Goal: Task Accomplishment & Management: Complete application form

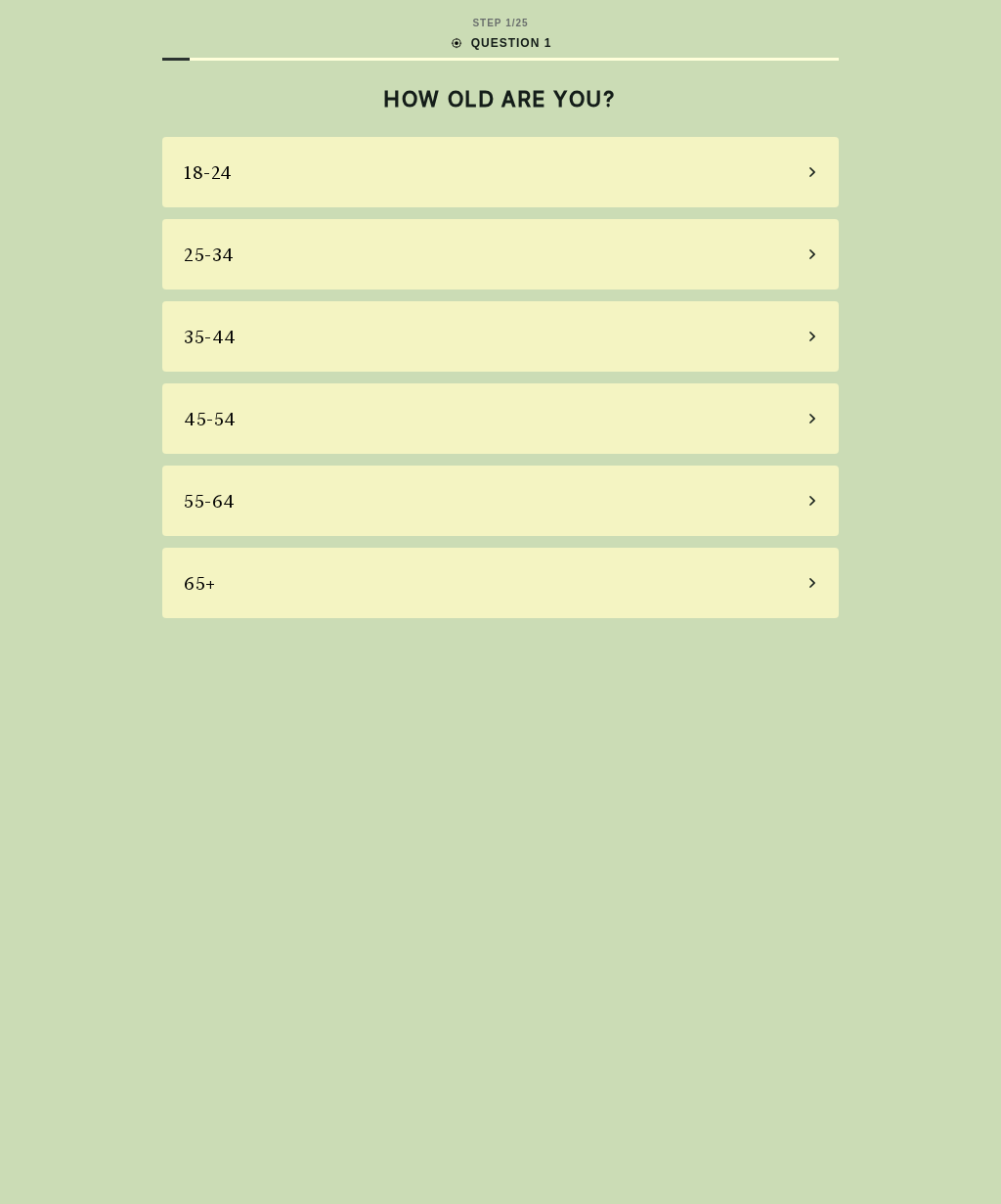
click at [213, 575] on div "65+" at bounding box center [200, 583] width 33 height 27
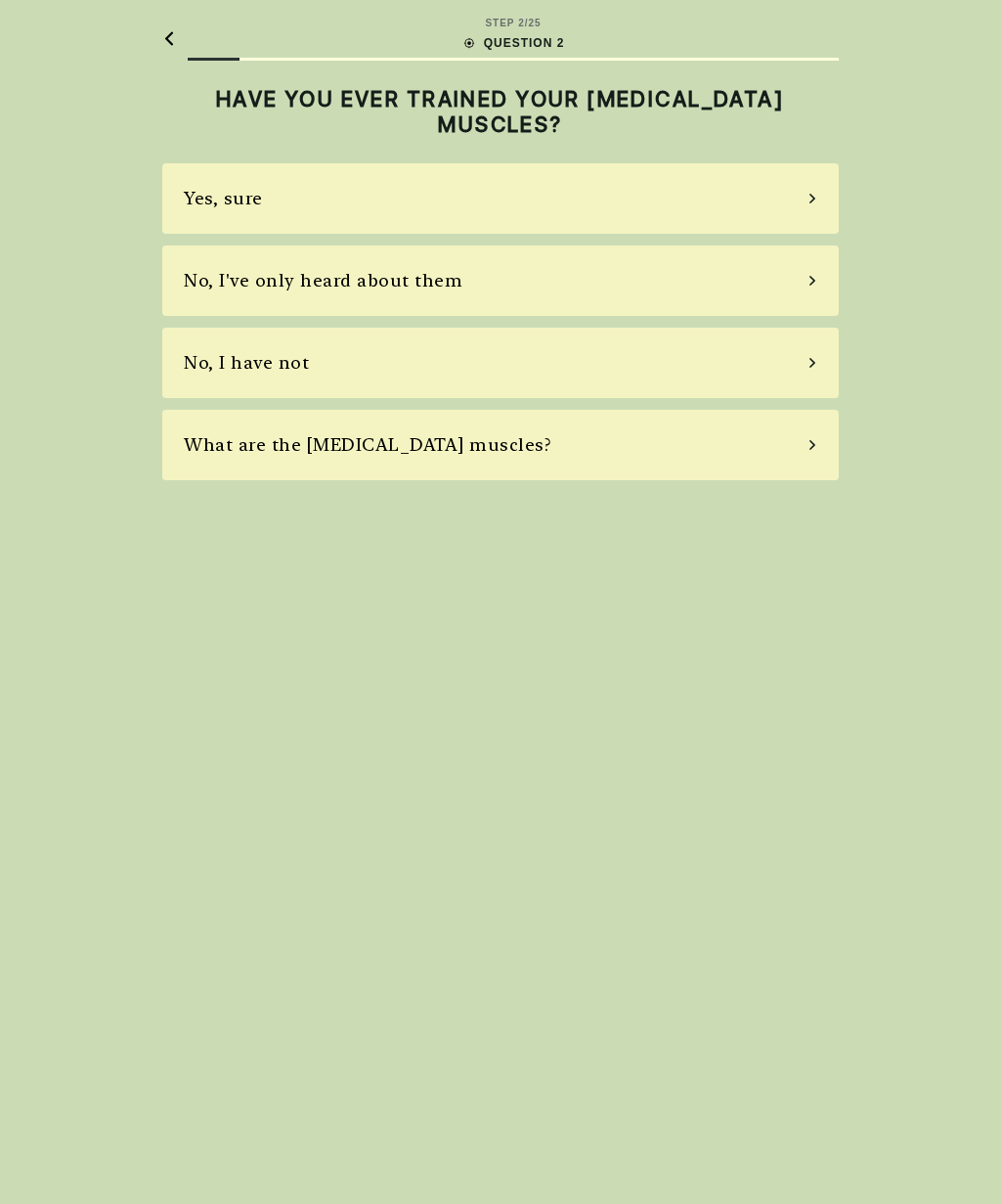
click at [225, 368] on div "No, I have not" at bounding box center [246, 362] width 125 height 27
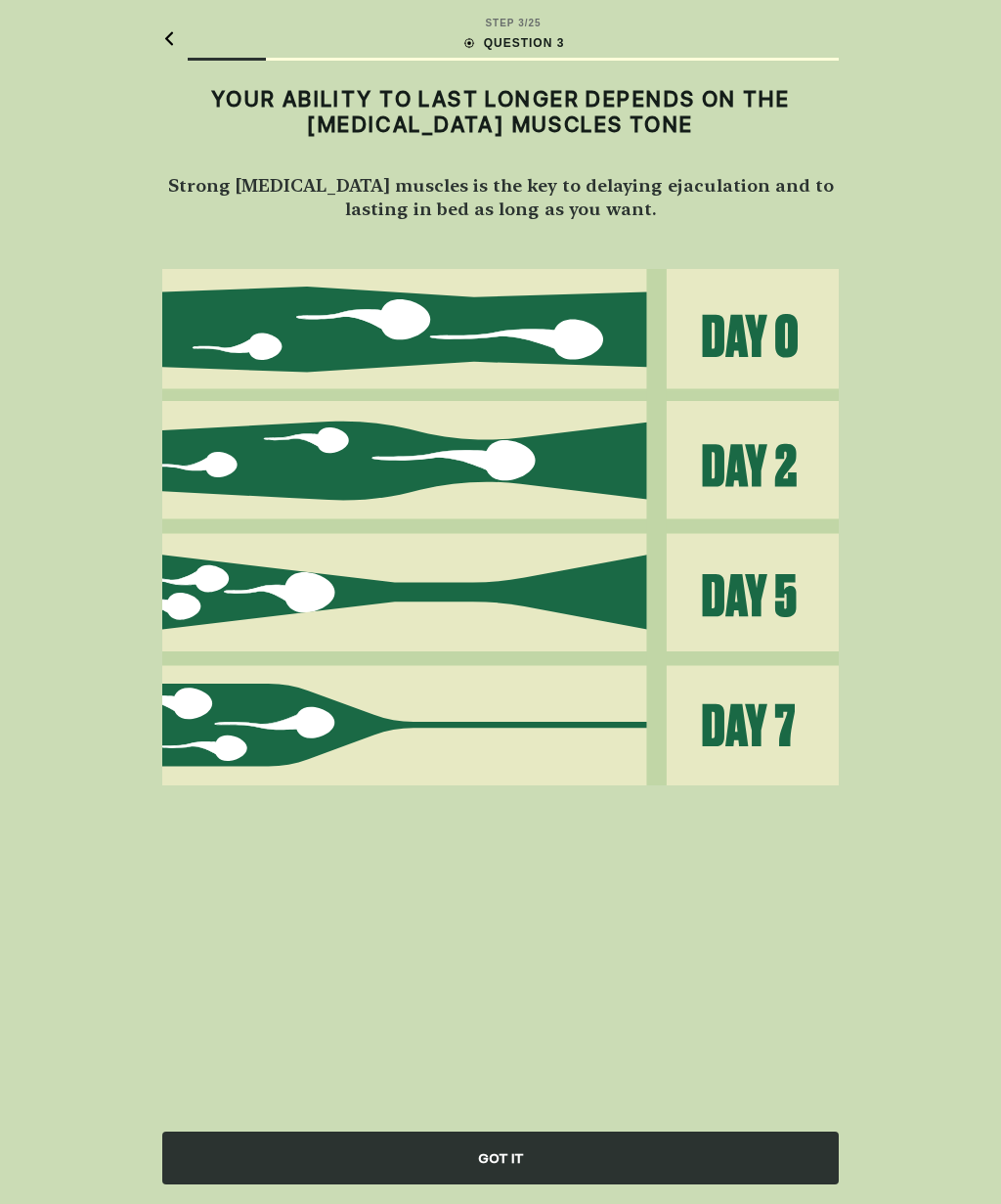
click at [742, 1161] on div "GOT IT" at bounding box center [500, 1158] width 677 height 52
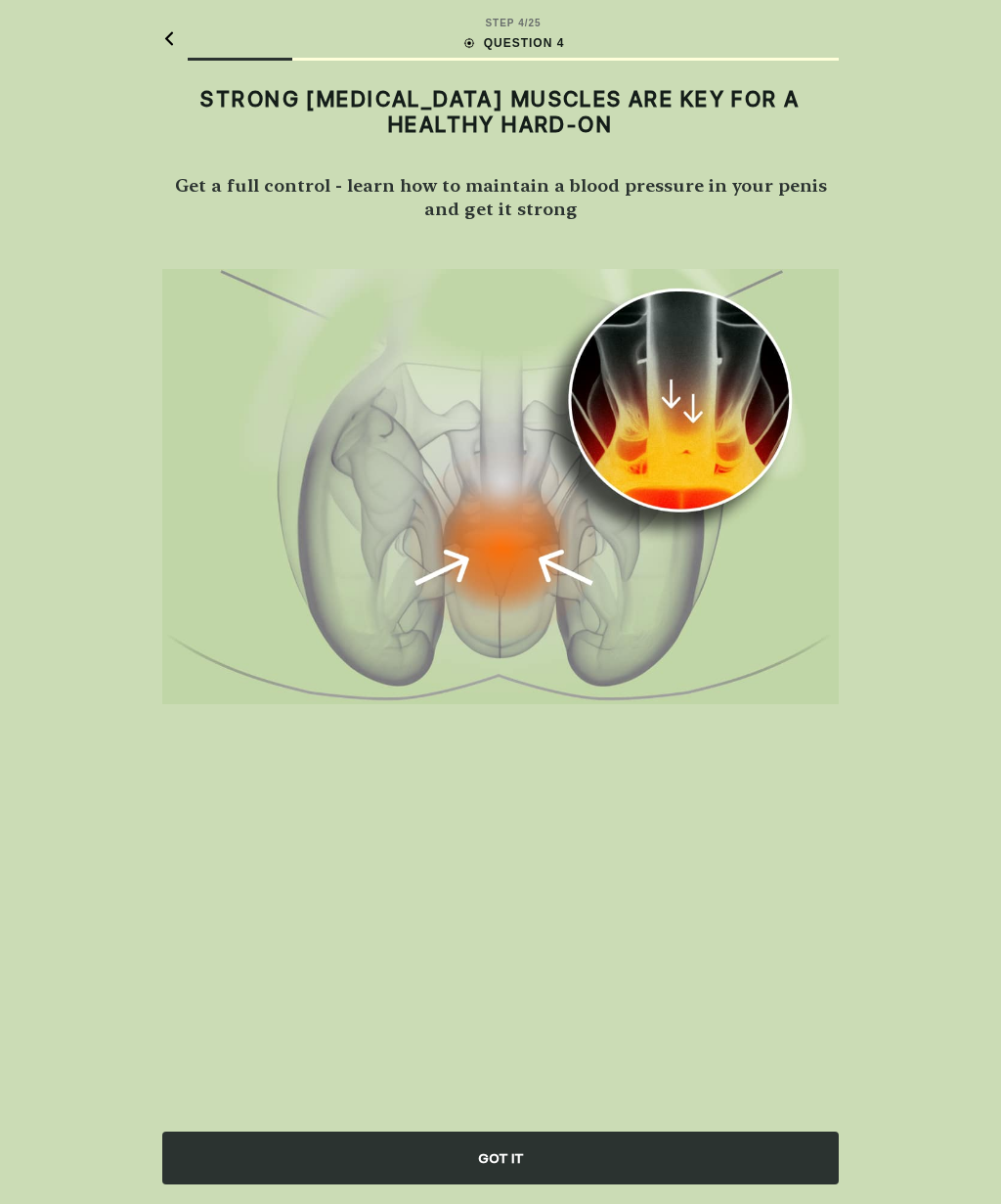
click at [767, 1149] on div "GOT IT" at bounding box center [500, 1158] width 677 height 52
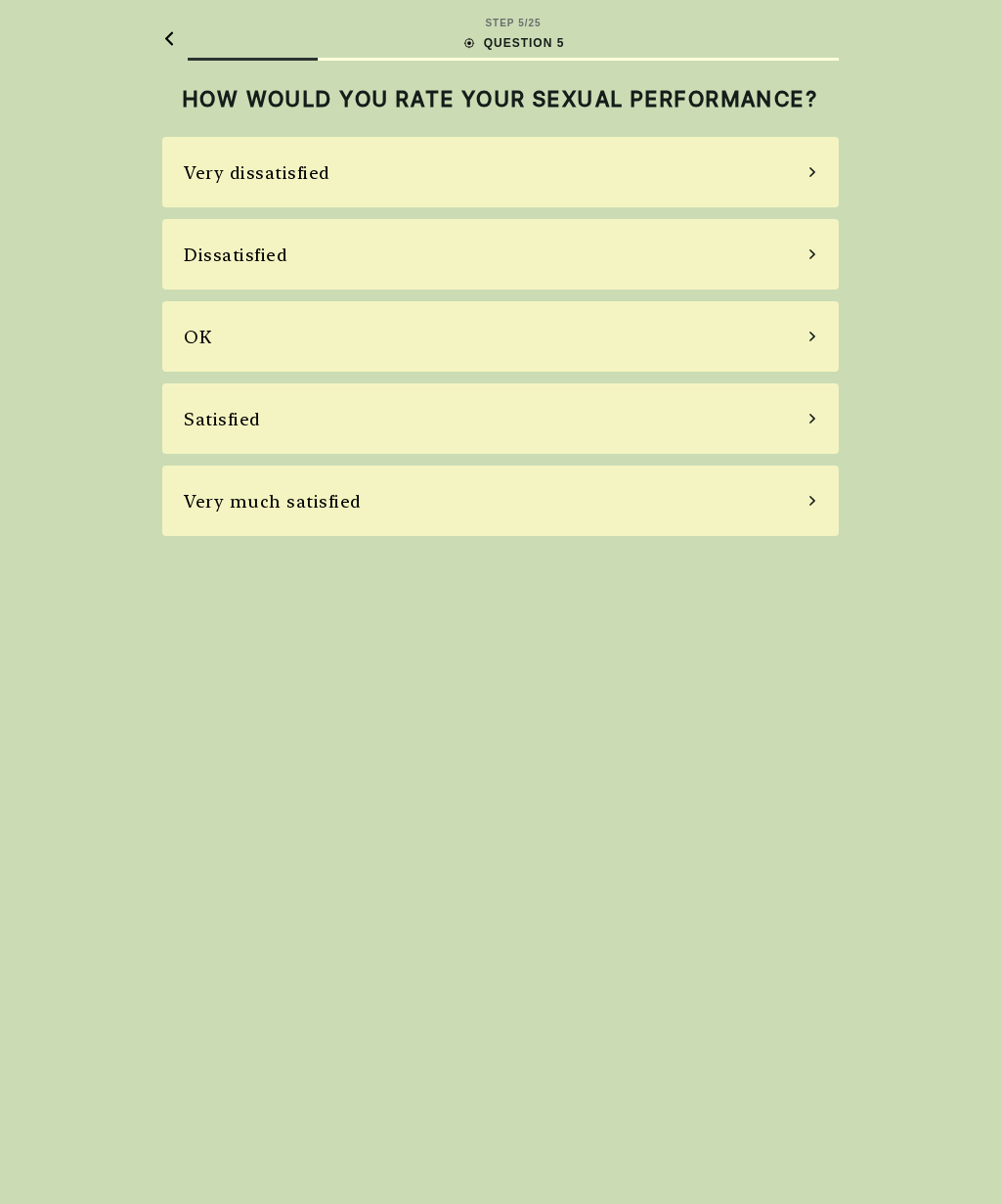
click at [777, 187] on div "Very dissatisfied" at bounding box center [500, 172] width 677 height 70
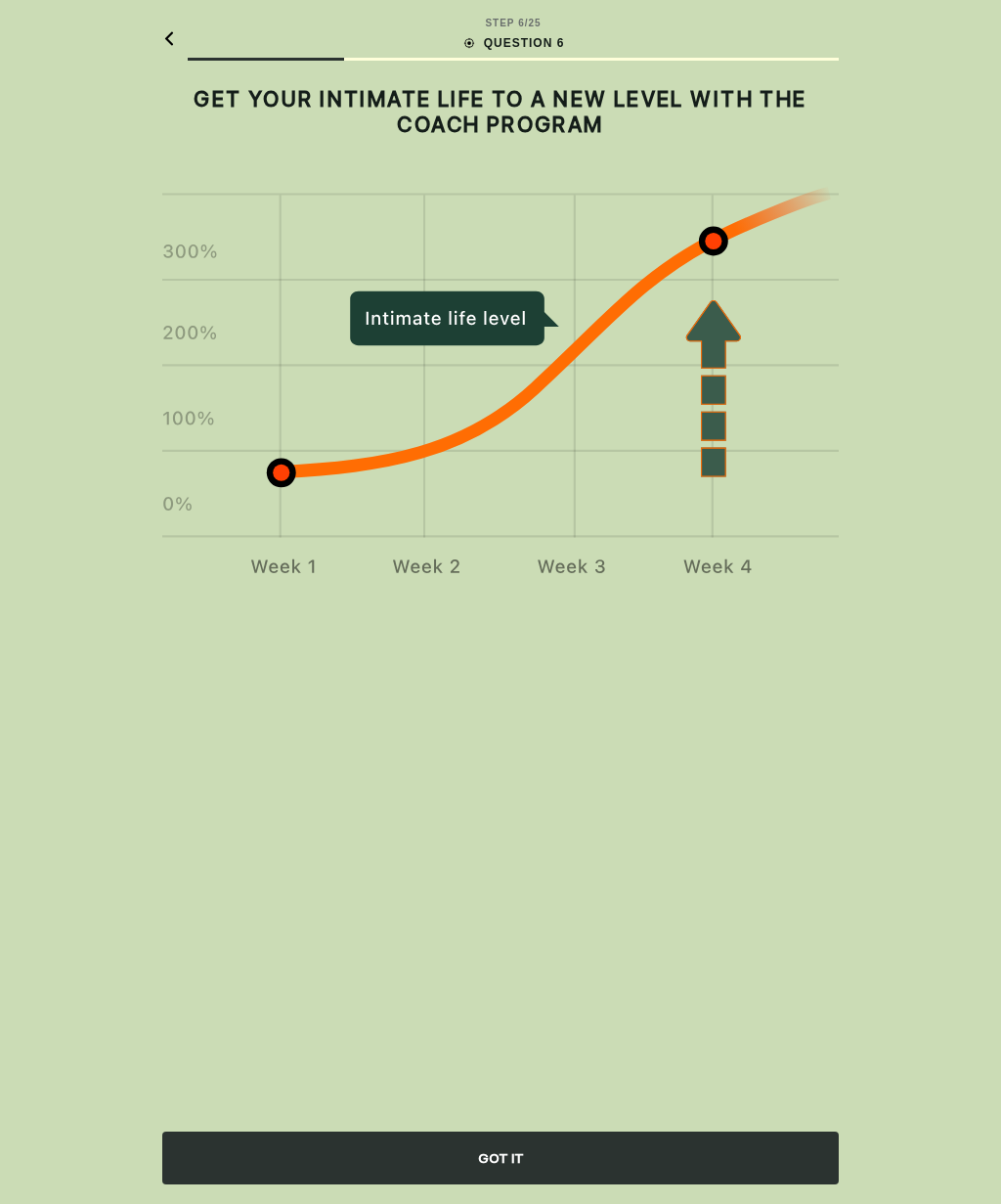
click at [767, 1151] on div "GOT IT" at bounding box center [500, 1158] width 677 height 52
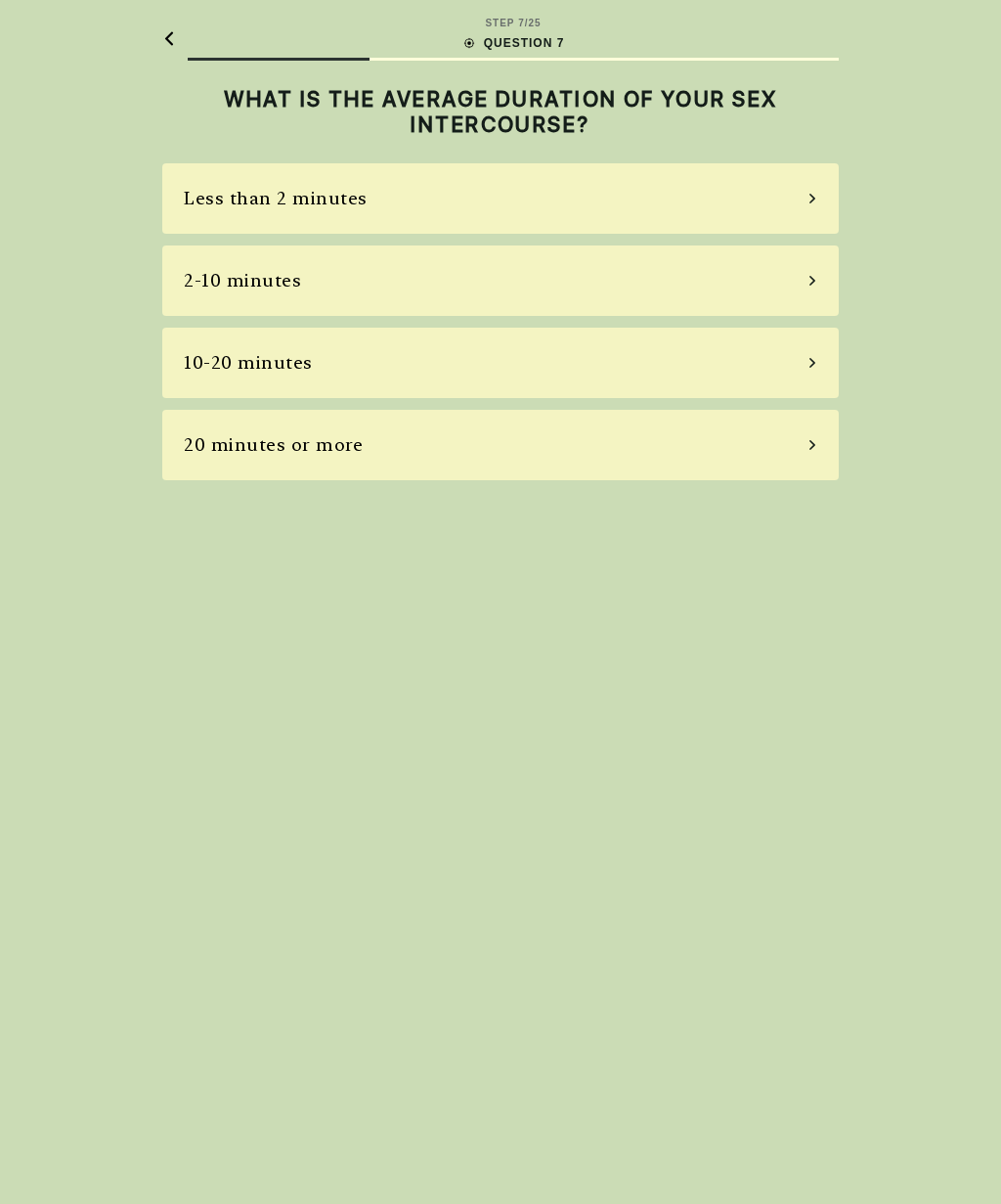
click at [797, 194] on div "Less than 2 minutes" at bounding box center [500, 198] width 677 height 70
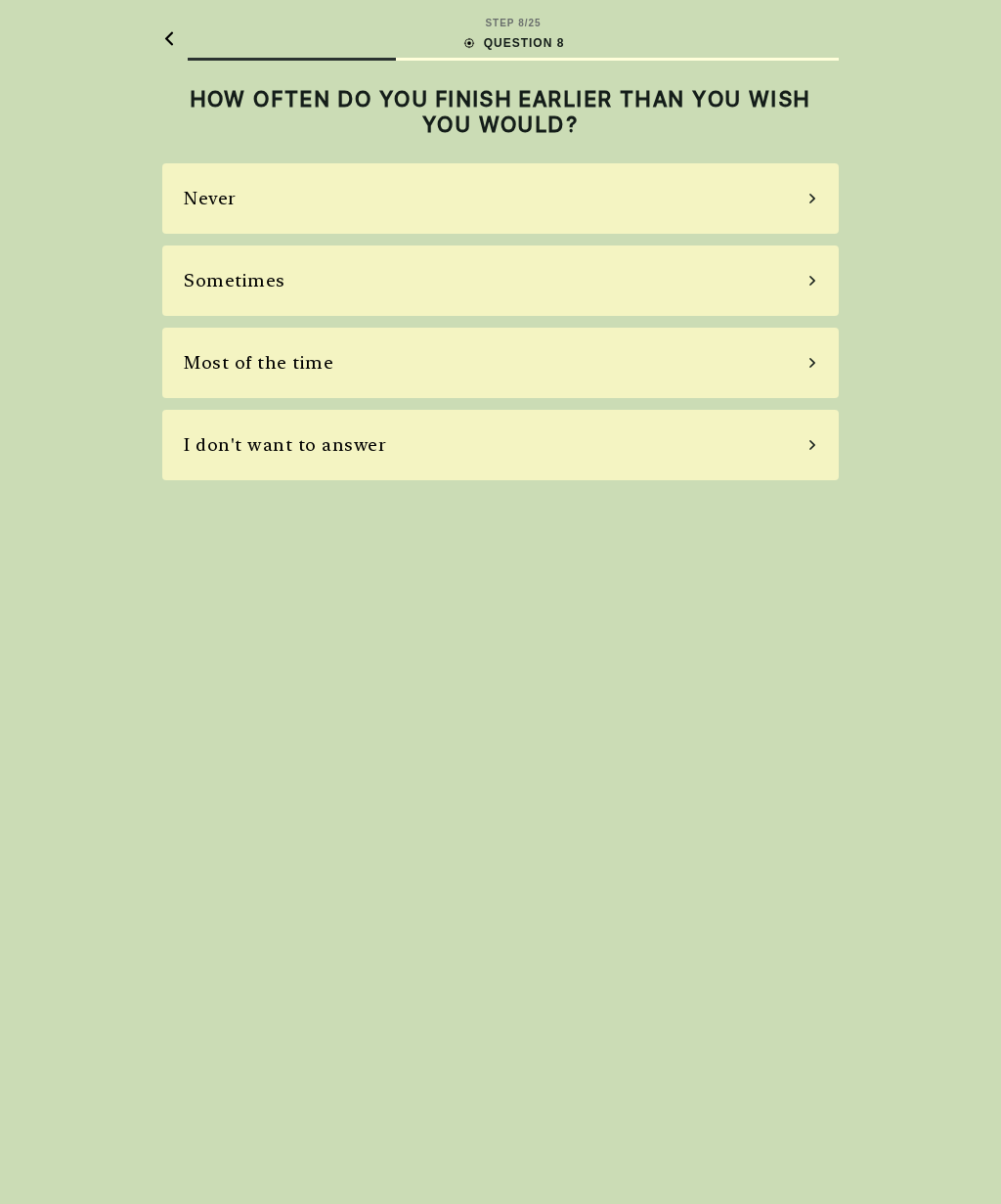
click at [759, 357] on div "Most of the time" at bounding box center [500, 363] width 677 height 70
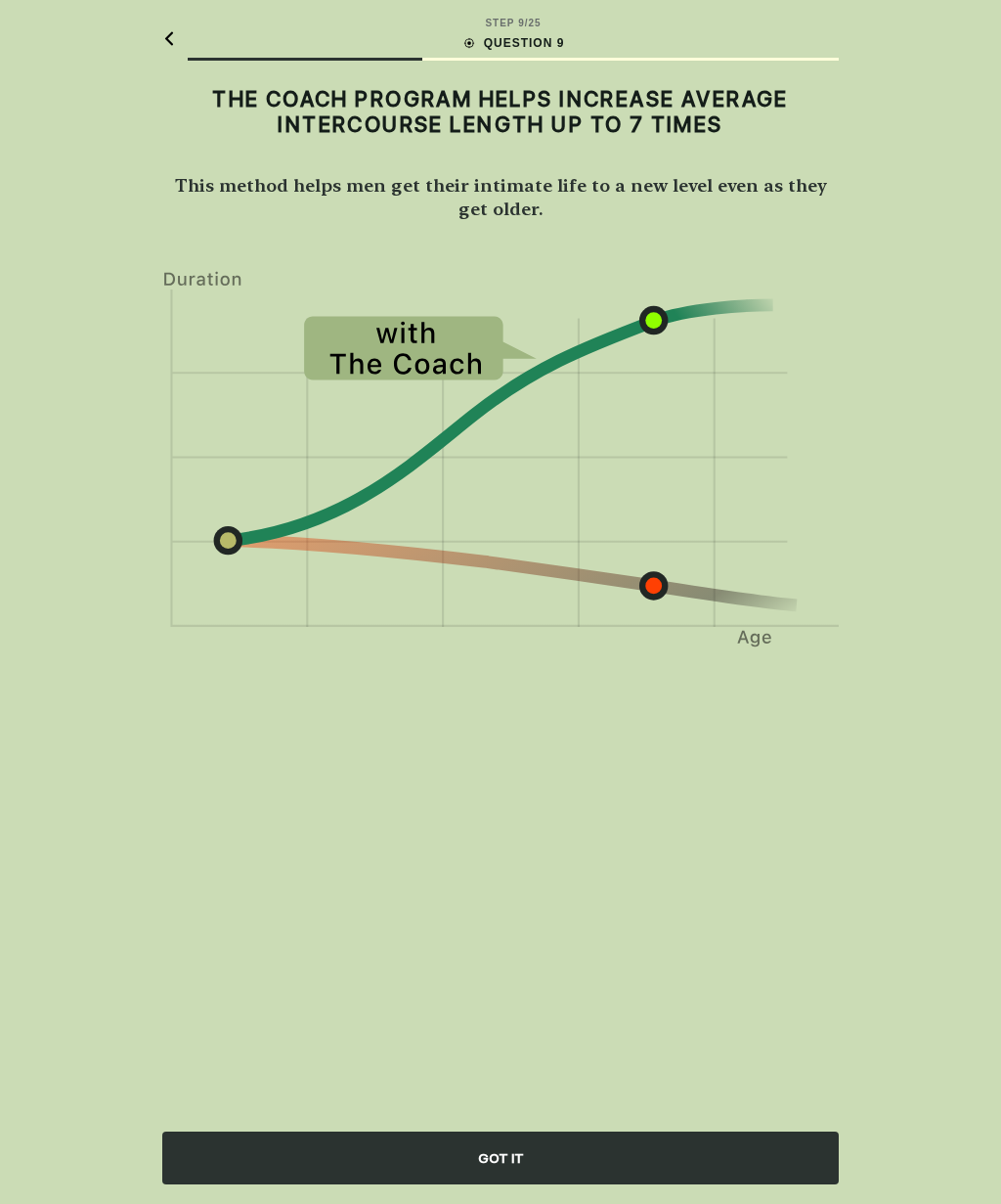
click at [625, 1169] on div "GOT IT" at bounding box center [500, 1158] width 677 height 52
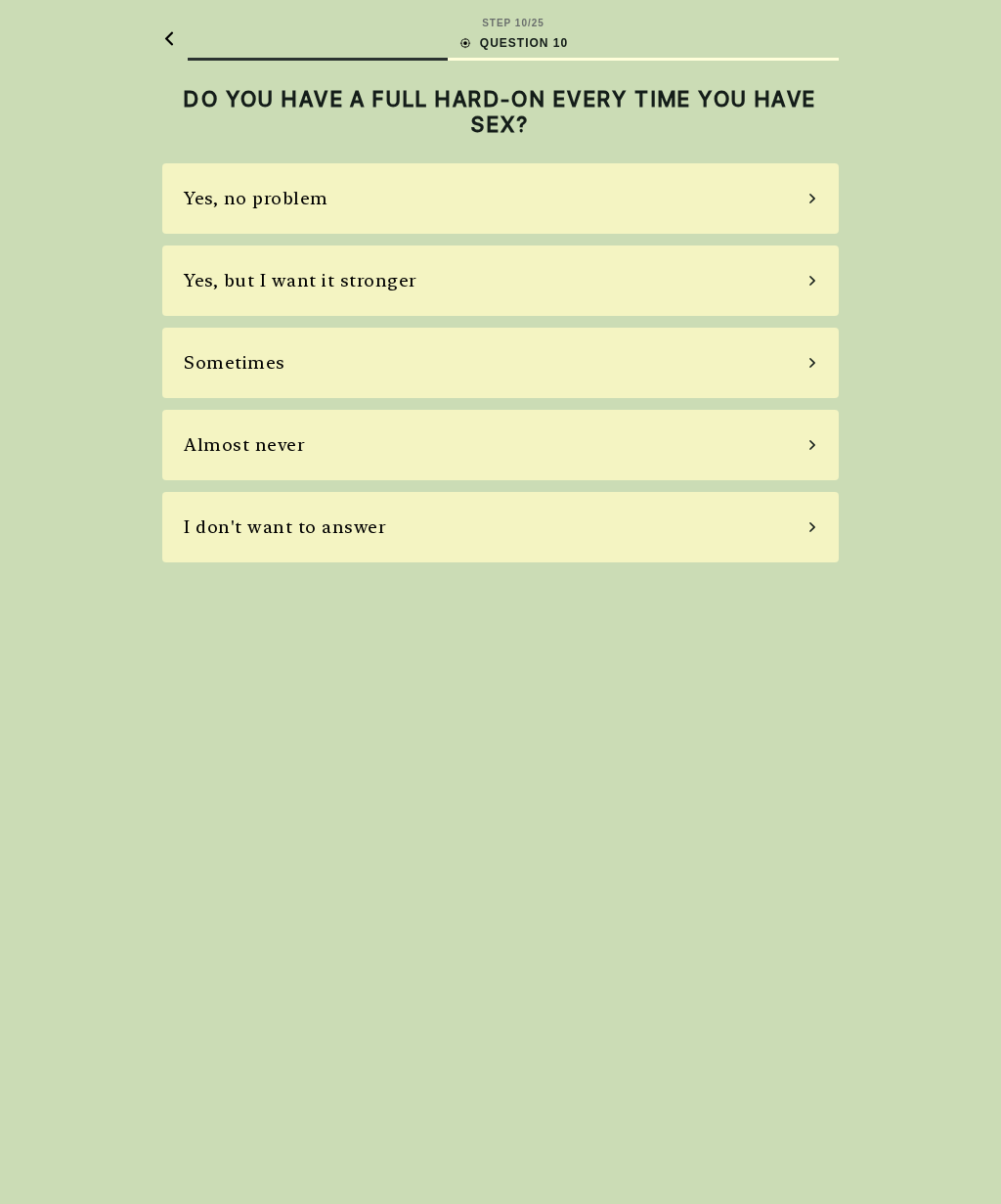
click at [796, 363] on div "Sometimes" at bounding box center [500, 363] width 677 height 70
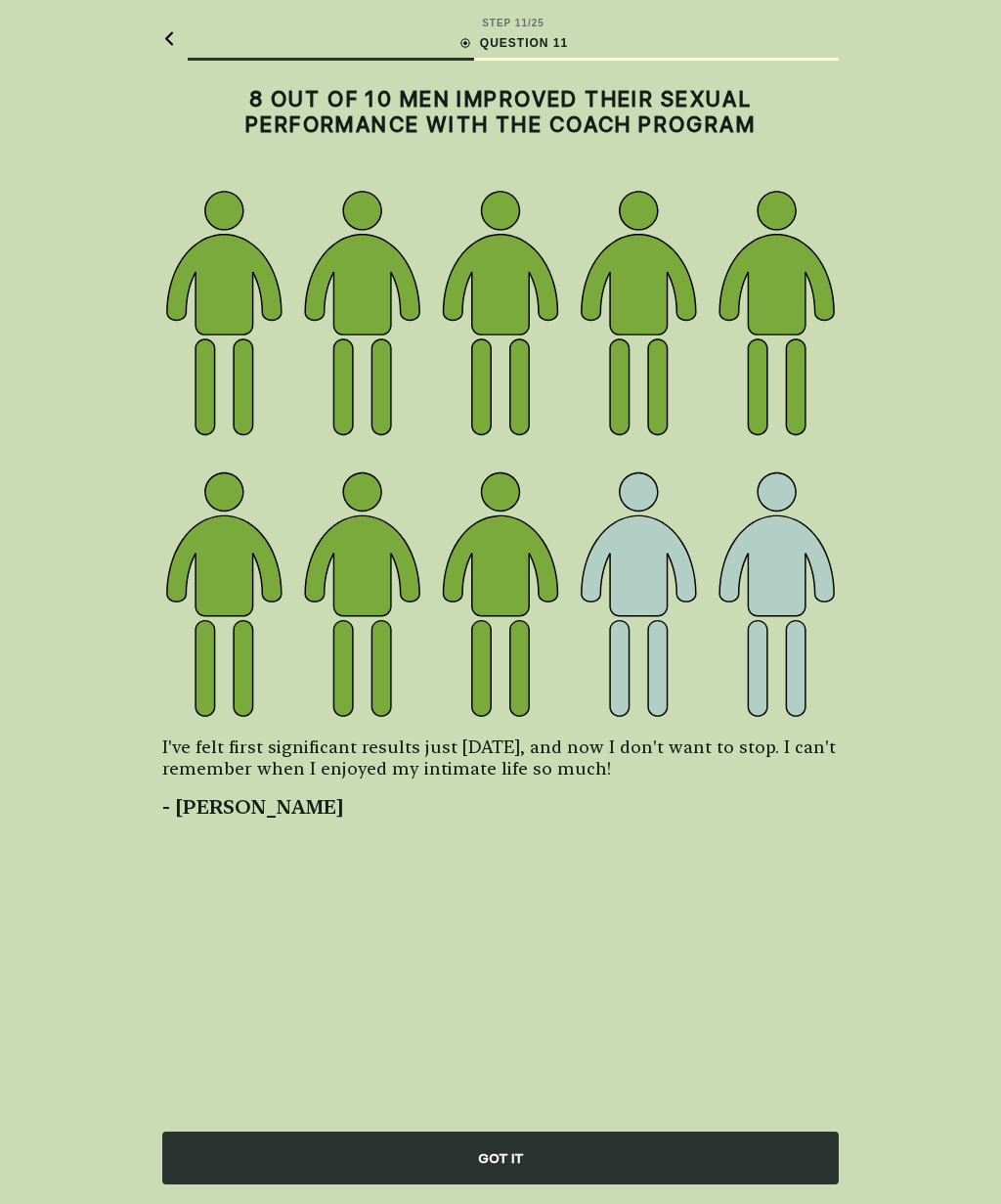
click at [748, 1149] on div "GOT IT" at bounding box center [500, 1158] width 677 height 52
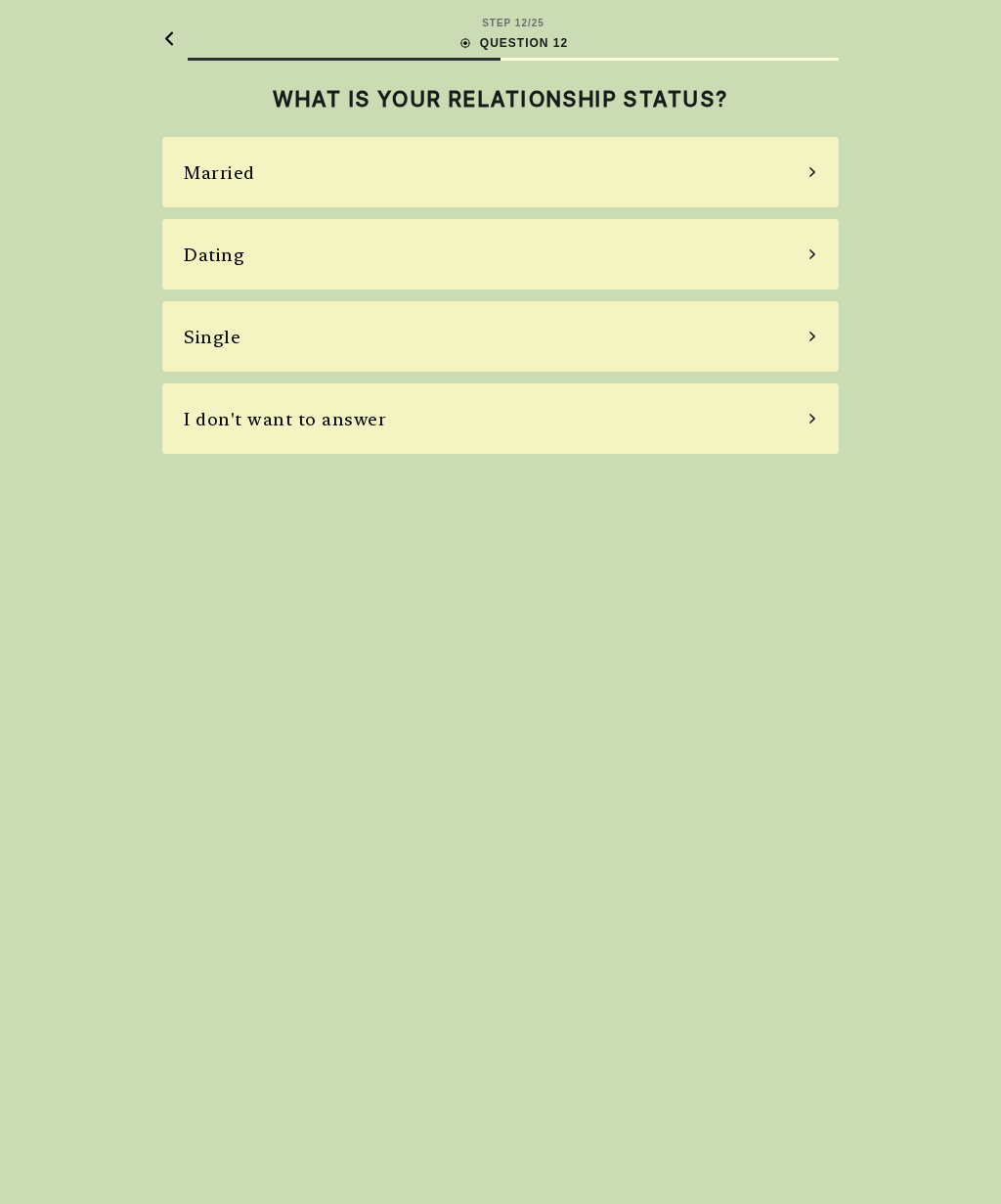
click at [804, 341] on div "Single" at bounding box center [500, 336] width 677 height 70
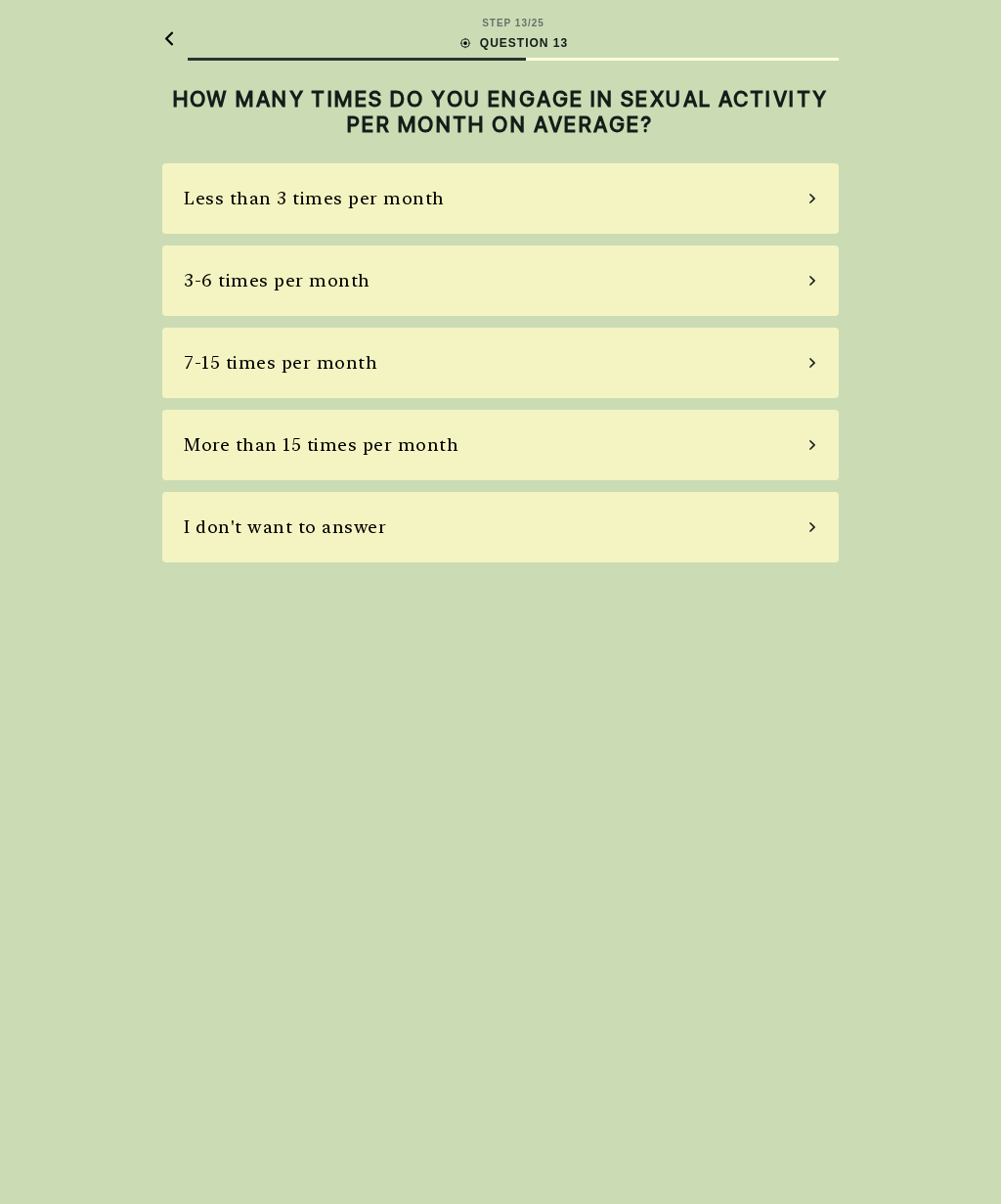
click at [822, 549] on div "I don't want to answer" at bounding box center [500, 527] width 677 height 70
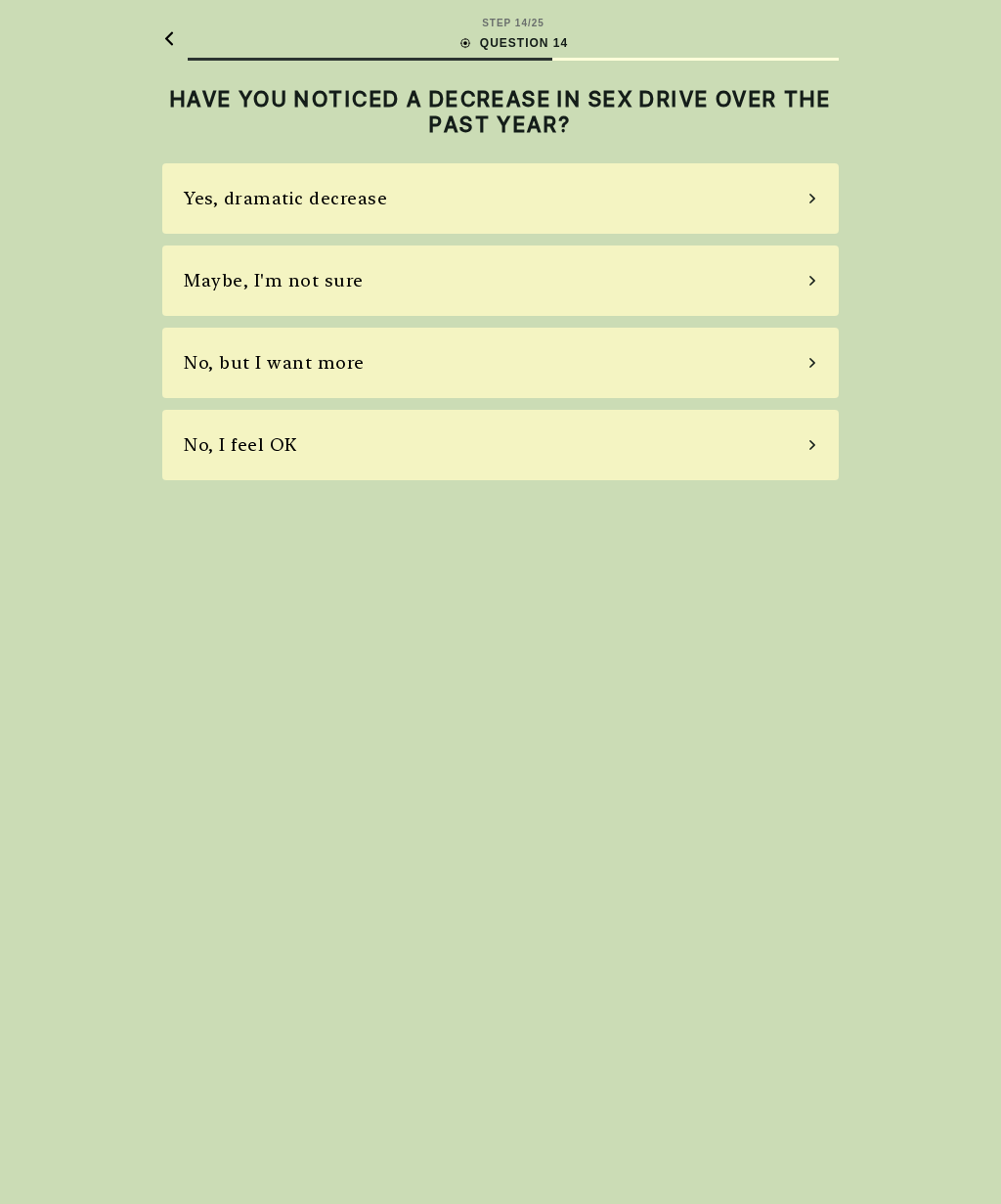
click at [800, 194] on div "Yes, dramatic decrease" at bounding box center [500, 198] width 677 height 70
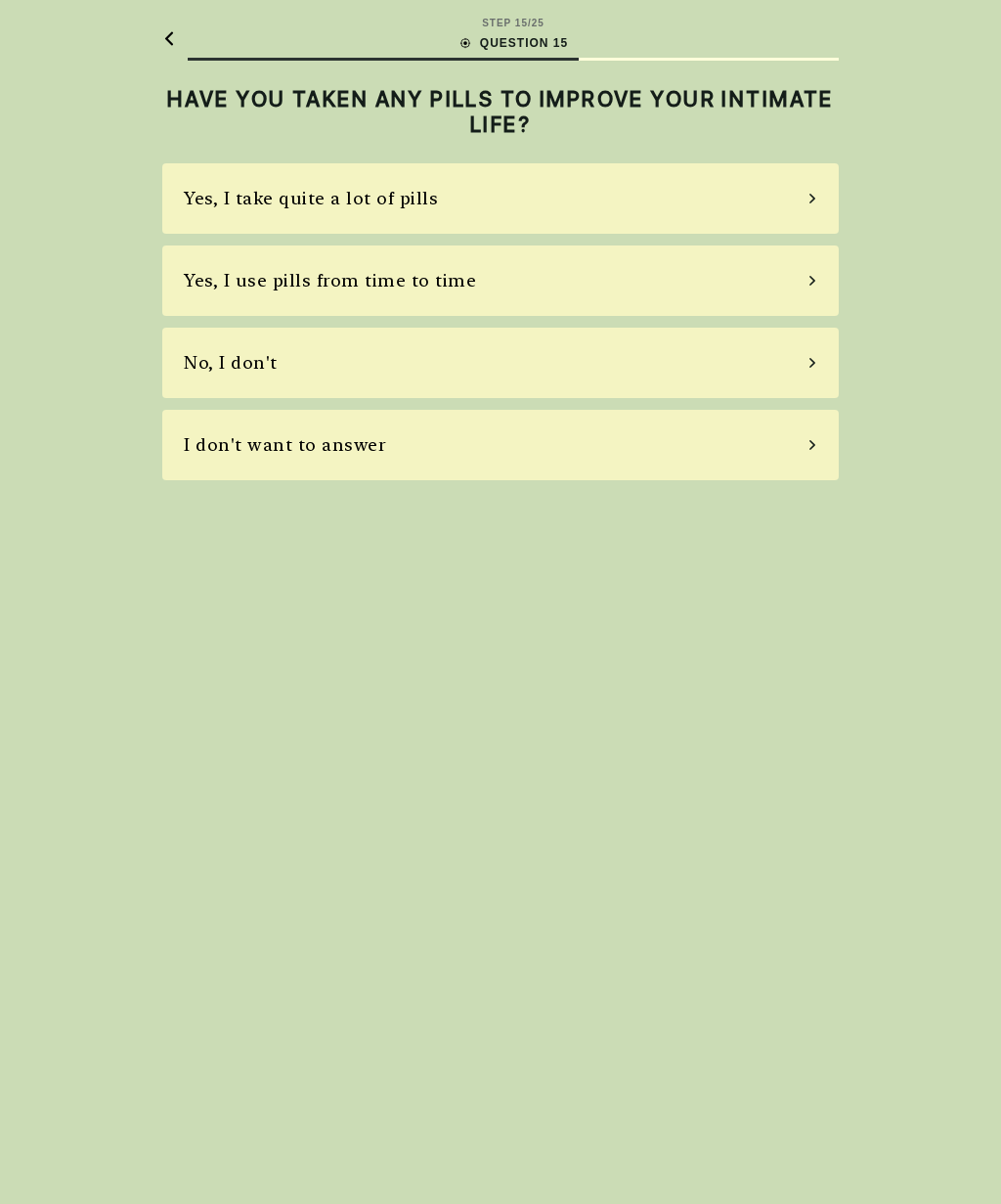
click at [237, 294] on div "Yes, I use pills from time to time" at bounding box center [500, 280] width 677 height 70
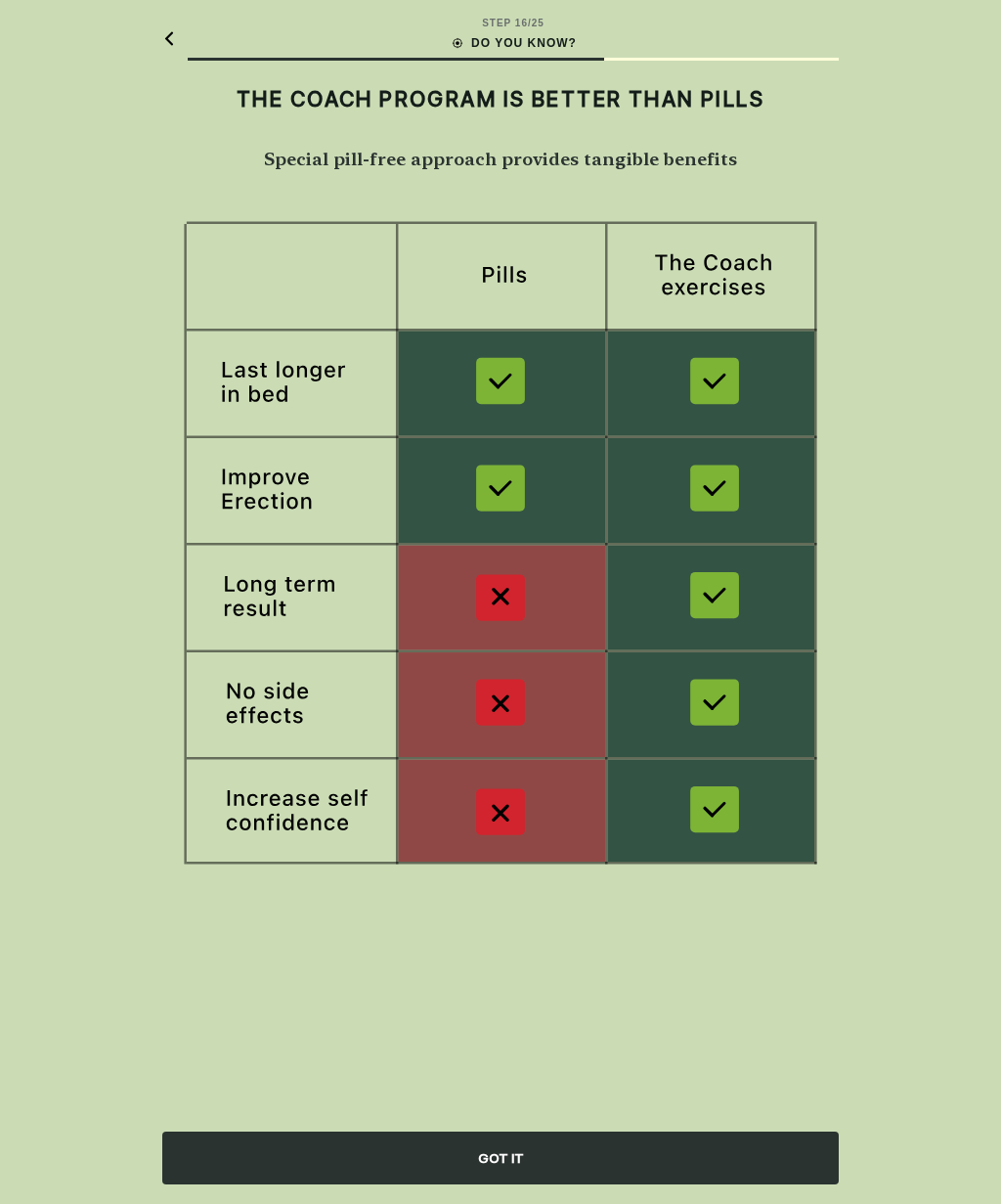
click at [744, 1164] on div "GOT IT" at bounding box center [500, 1158] width 677 height 52
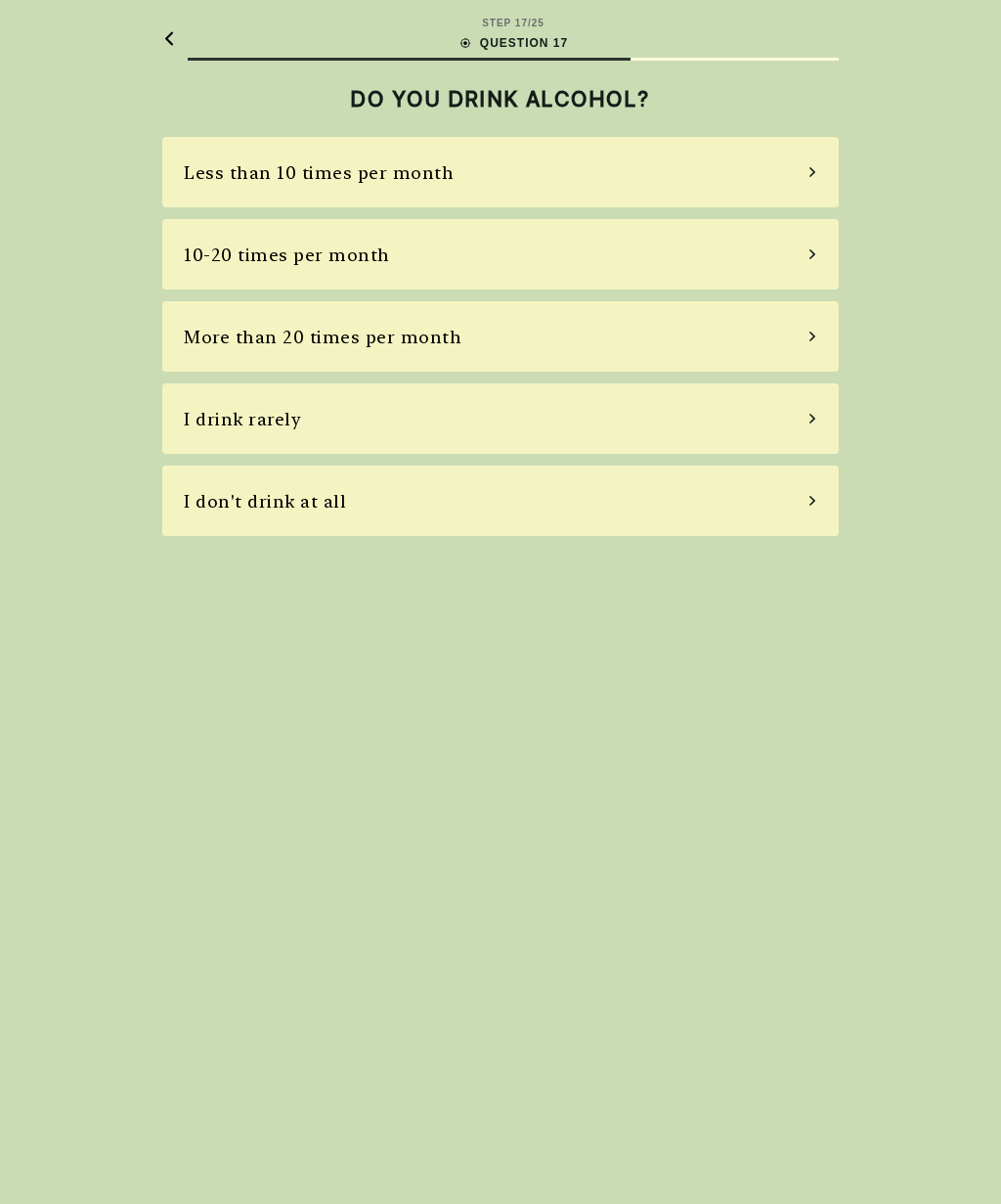
click at [227, 415] on div "I drink rarely" at bounding box center [242, 419] width 118 height 27
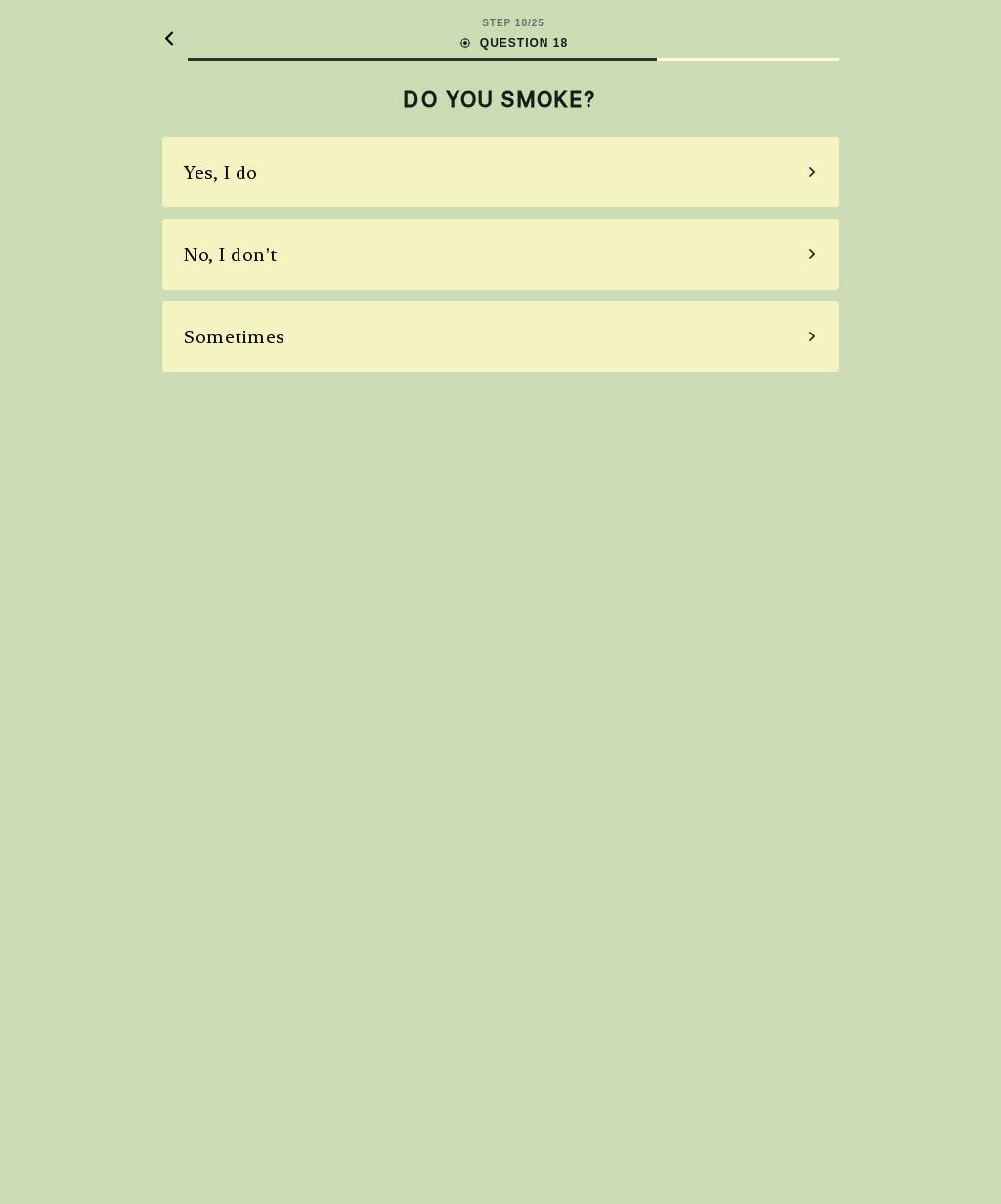
click at [245, 264] on div "No, I don't" at bounding box center [230, 254] width 94 height 27
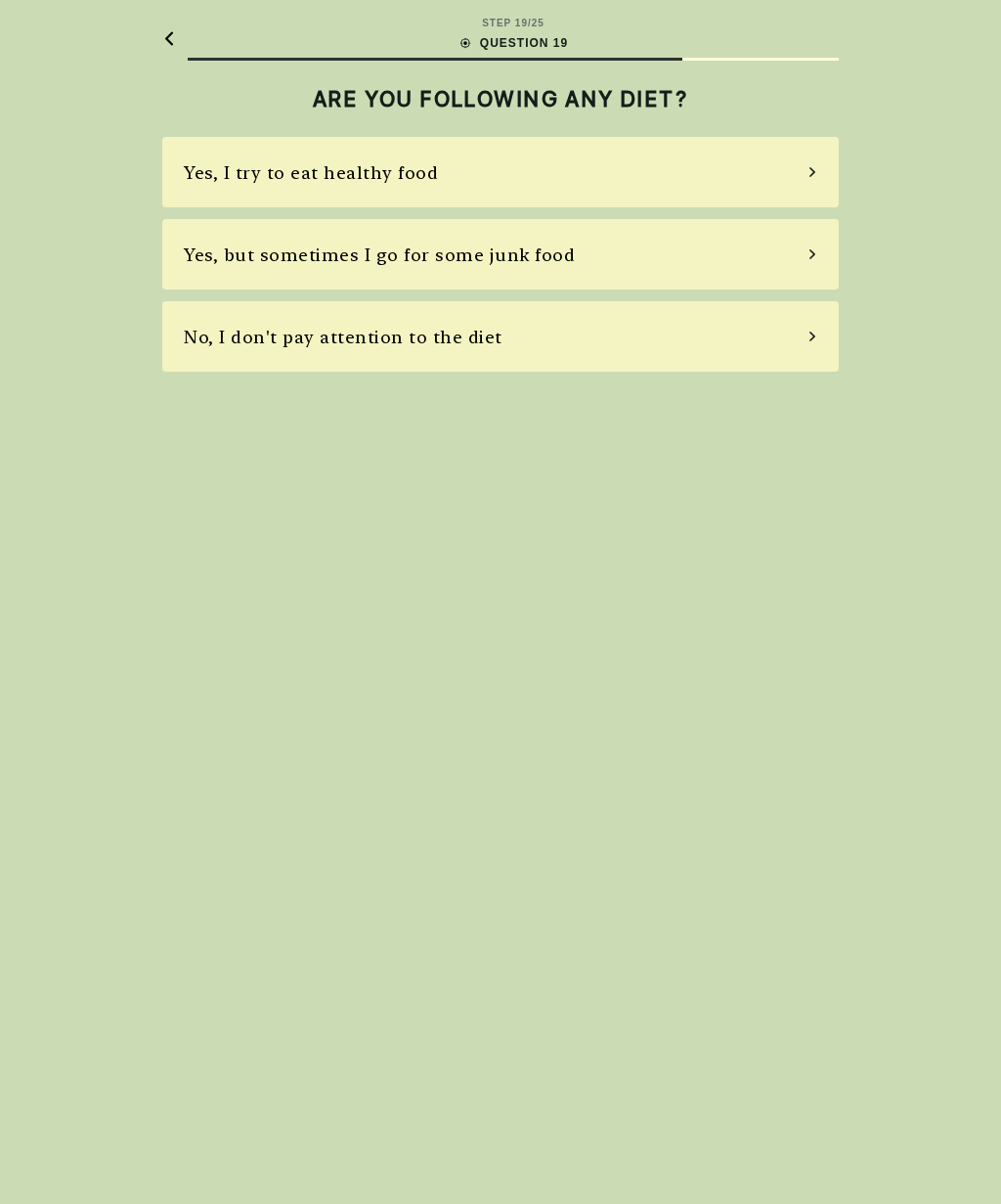
click at [263, 342] on div "No, I don't pay attention to the diet" at bounding box center [343, 337] width 319 height 27
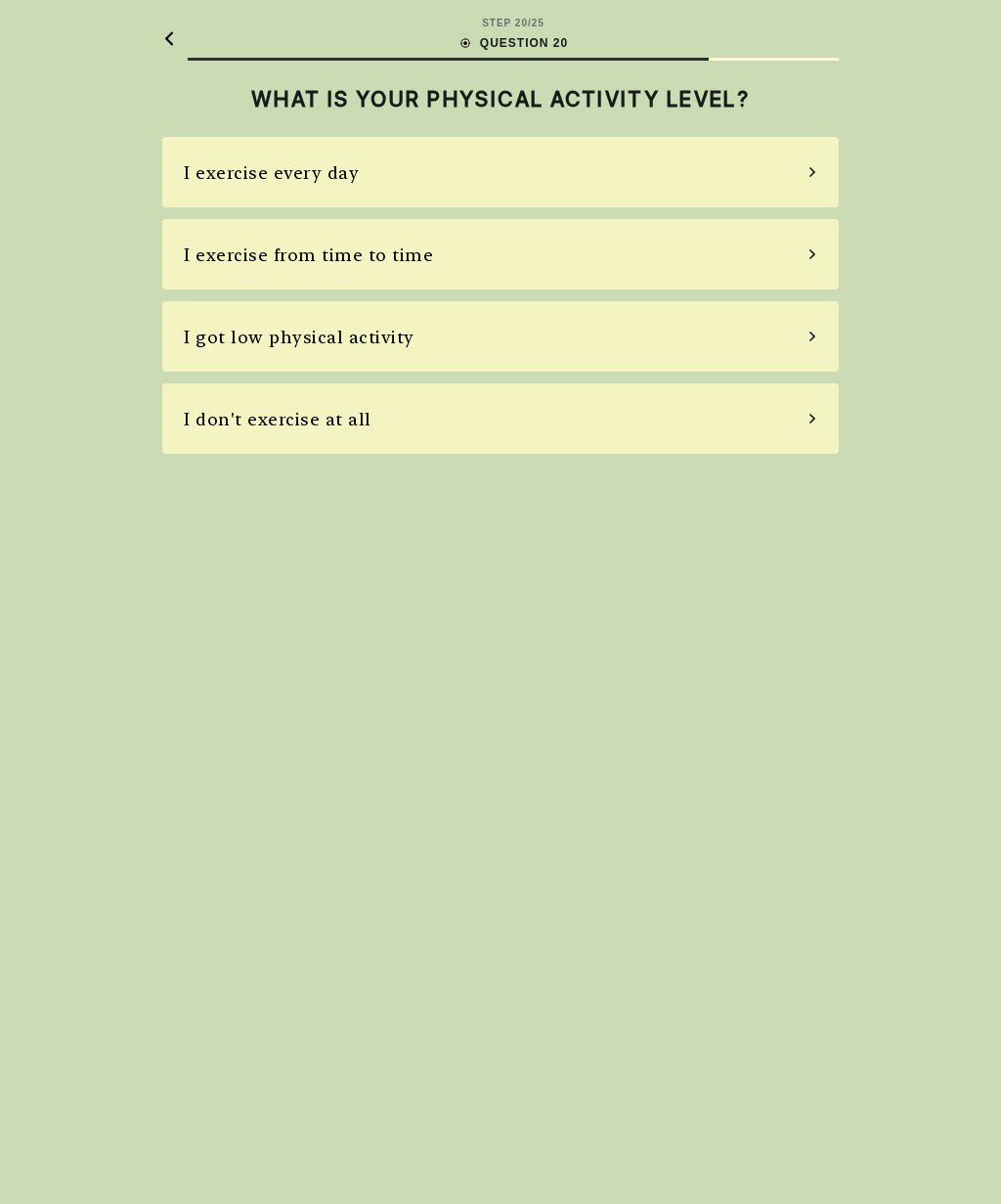
click at [257, 329] on div "I got low physical activity" at bounding box center [299, 337] width 231 height 27
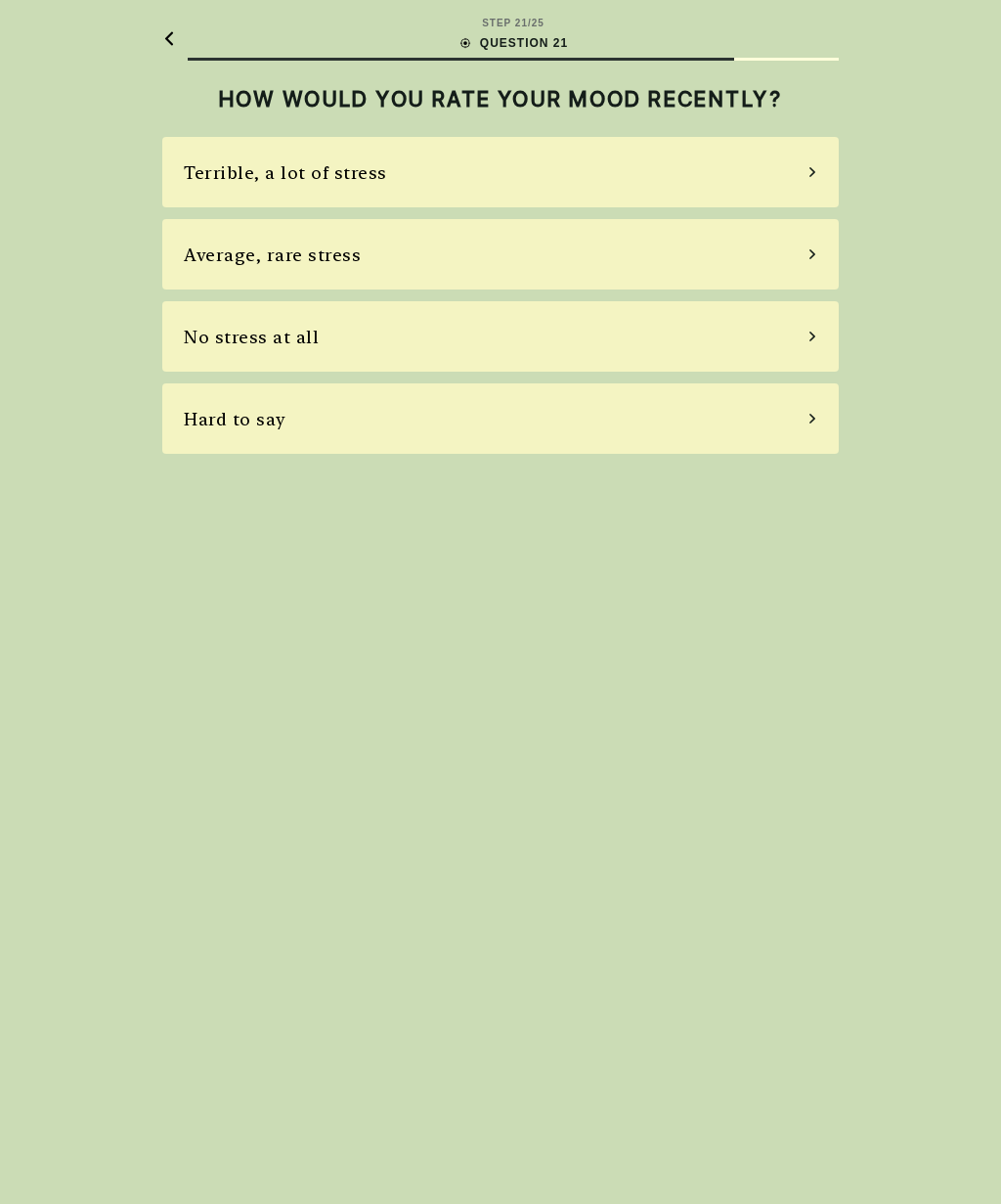
click at [201, 151] on div "Terrible, a lot of stress" at bounding box center [500, 172] width 677 height 70
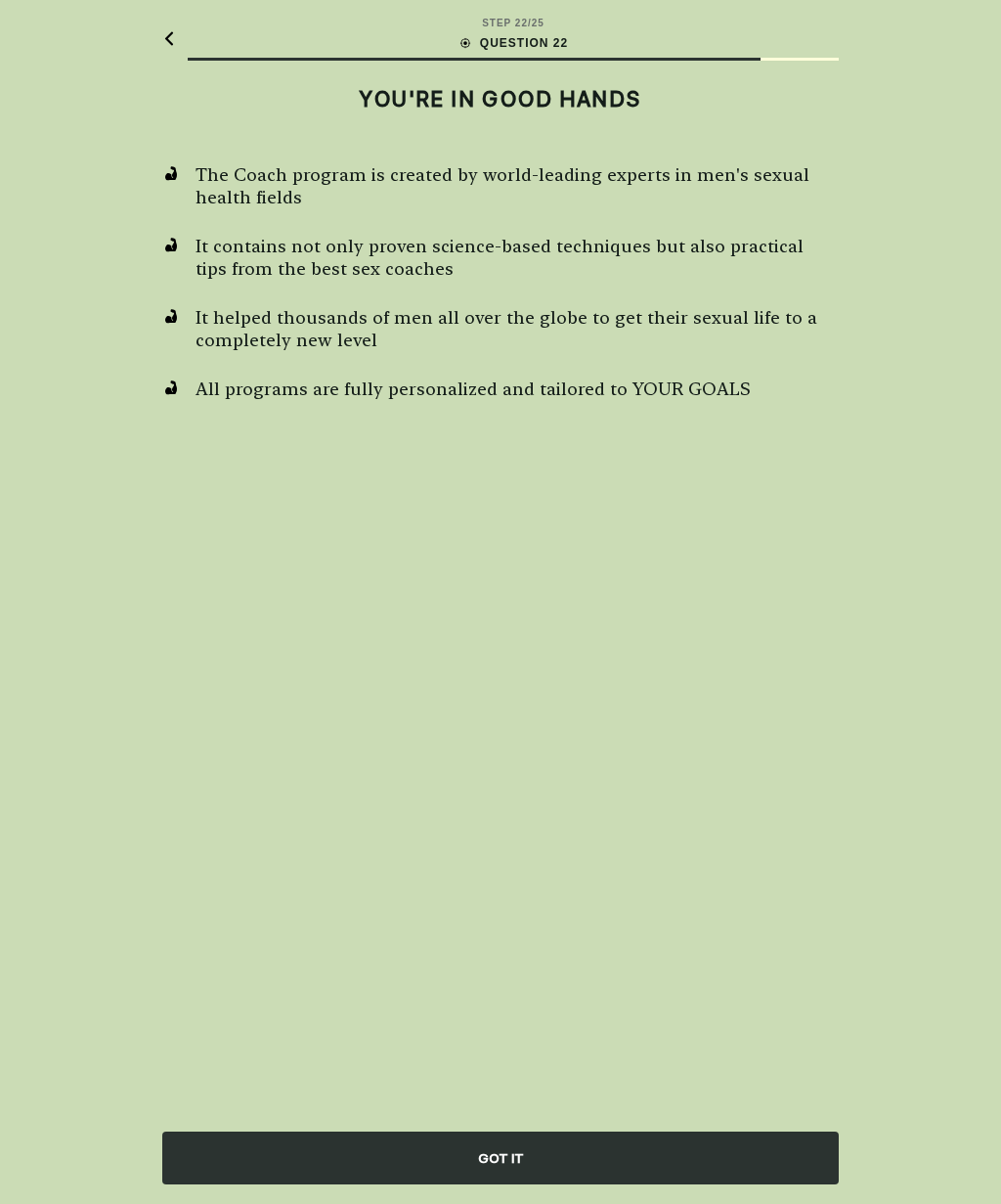
click at [700, 1153] on div "GOT IT" at bounding box center [500, 1158] width 677 height 52
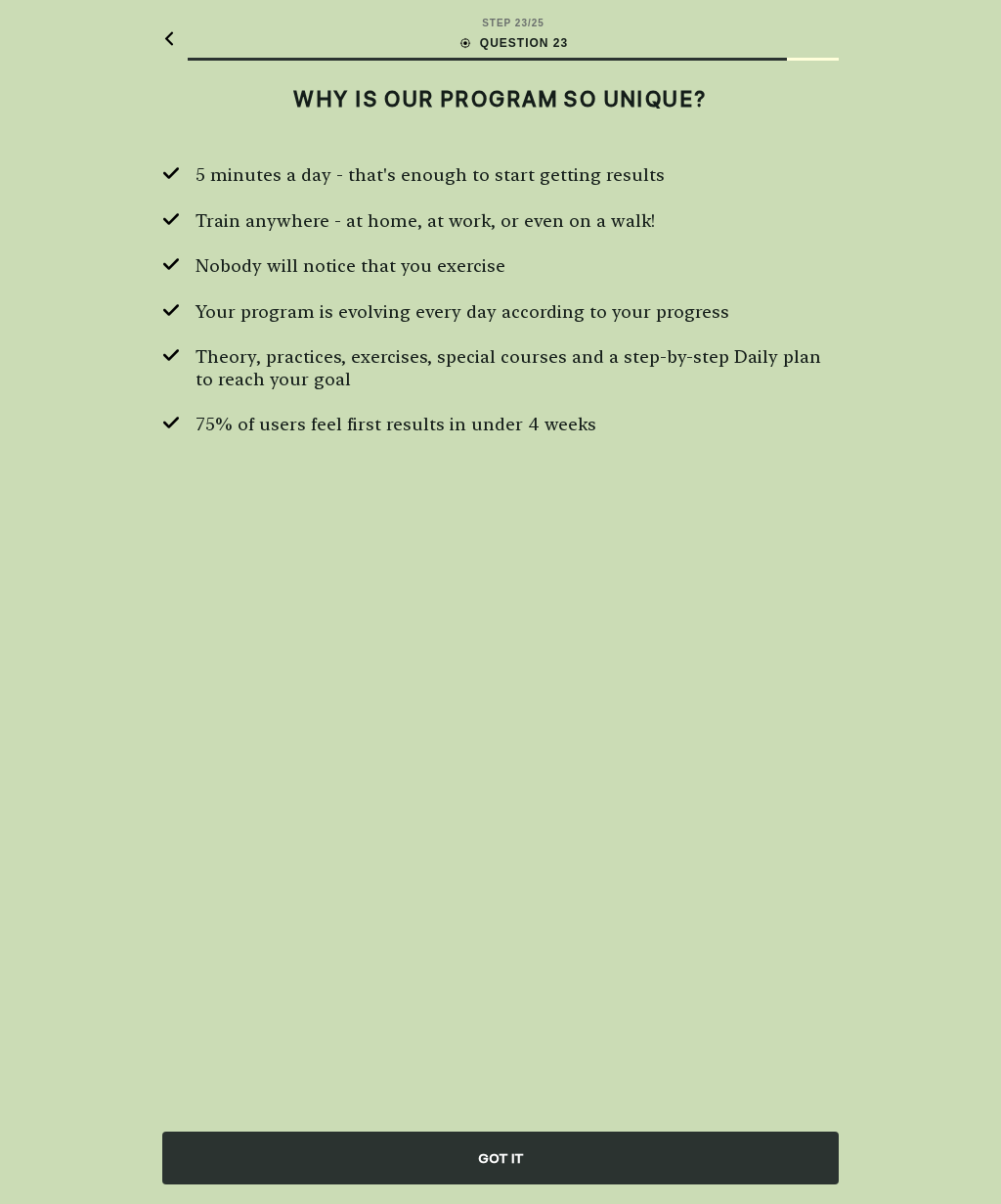
click at [743, 1161] on div "GOT IT" at bounding box center [500, 1158] width 677 height 52
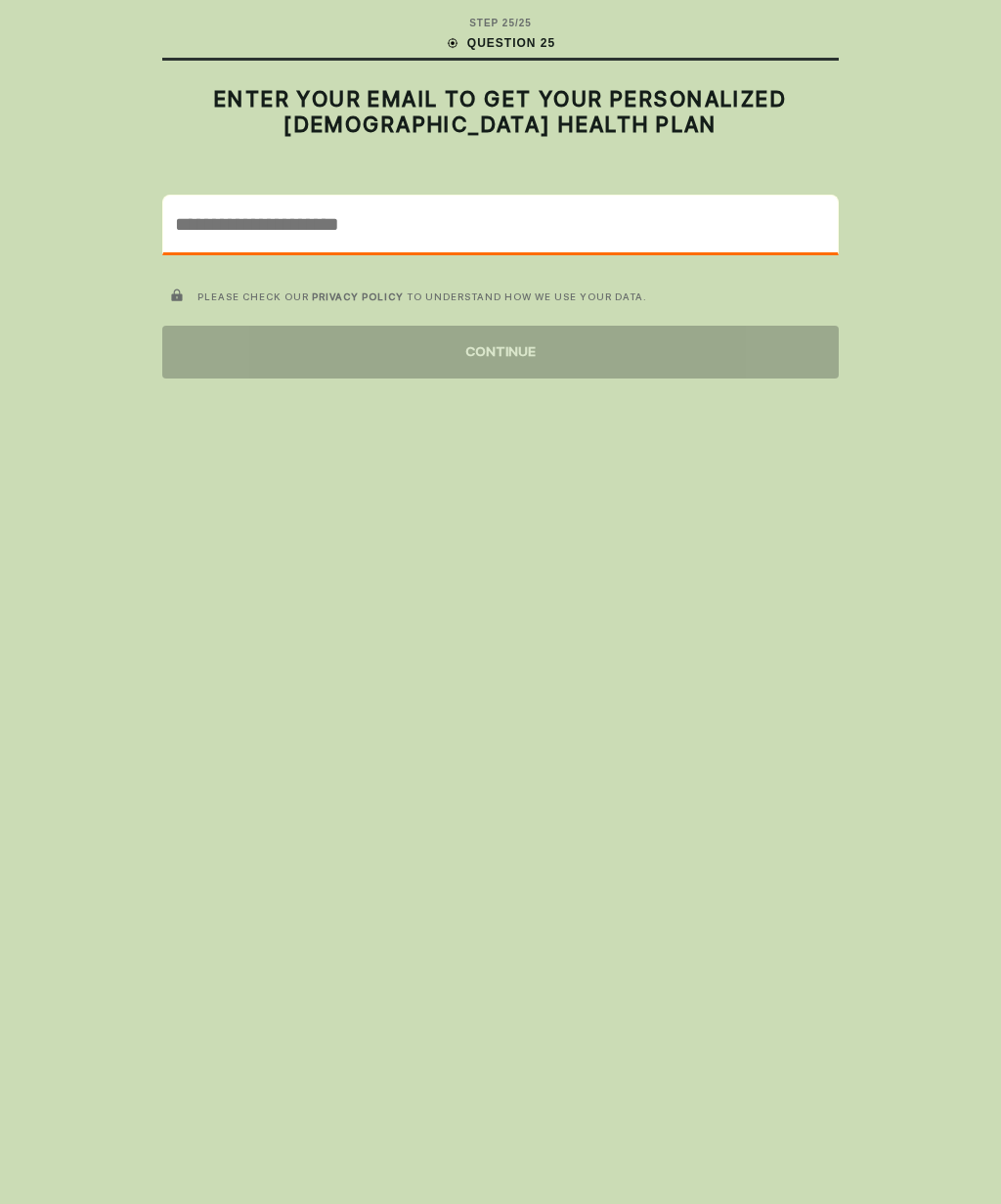
click at [537, 235] on input "email" at bounding box center [500, 223] width 675 height 56
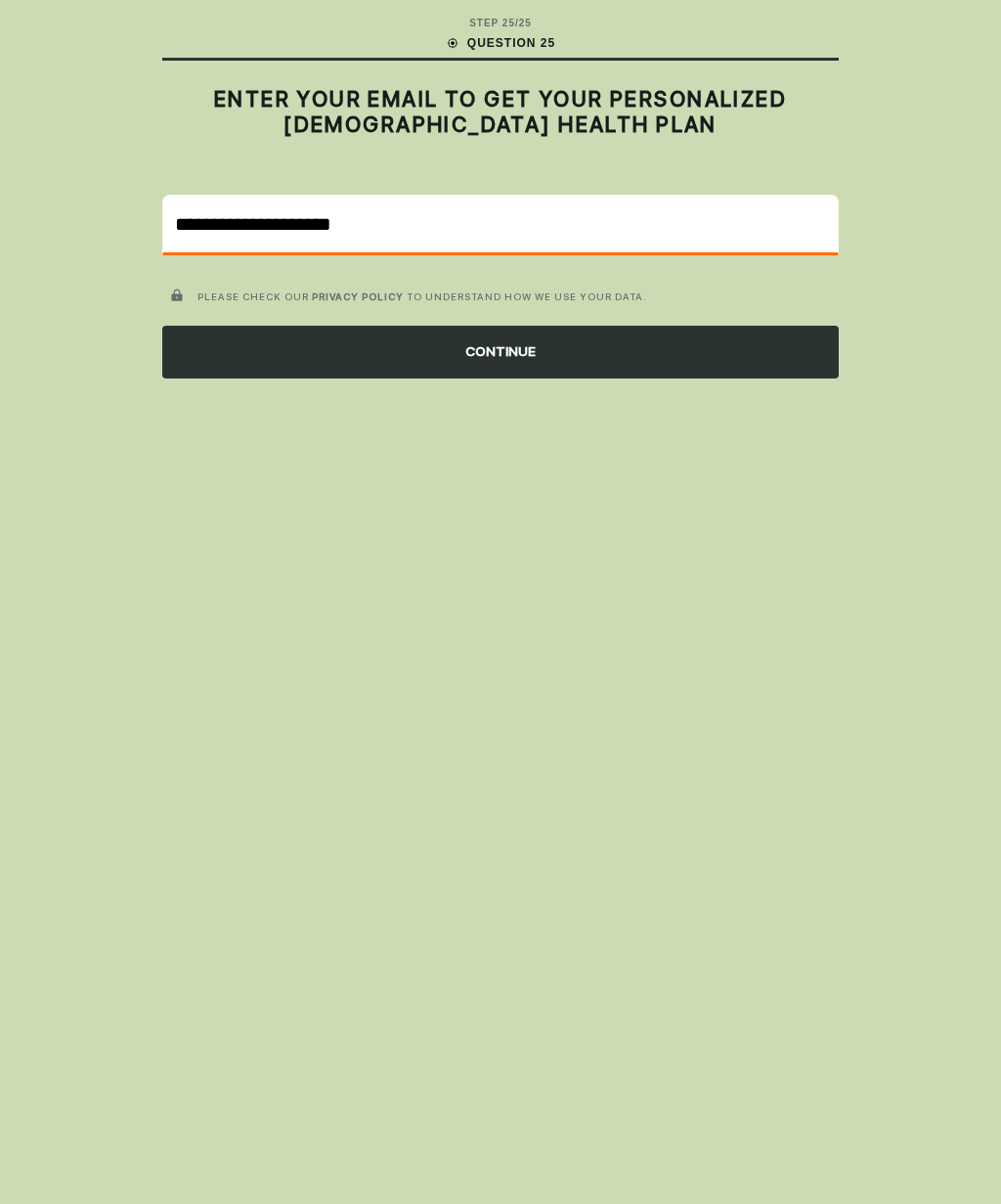
type input "**********"
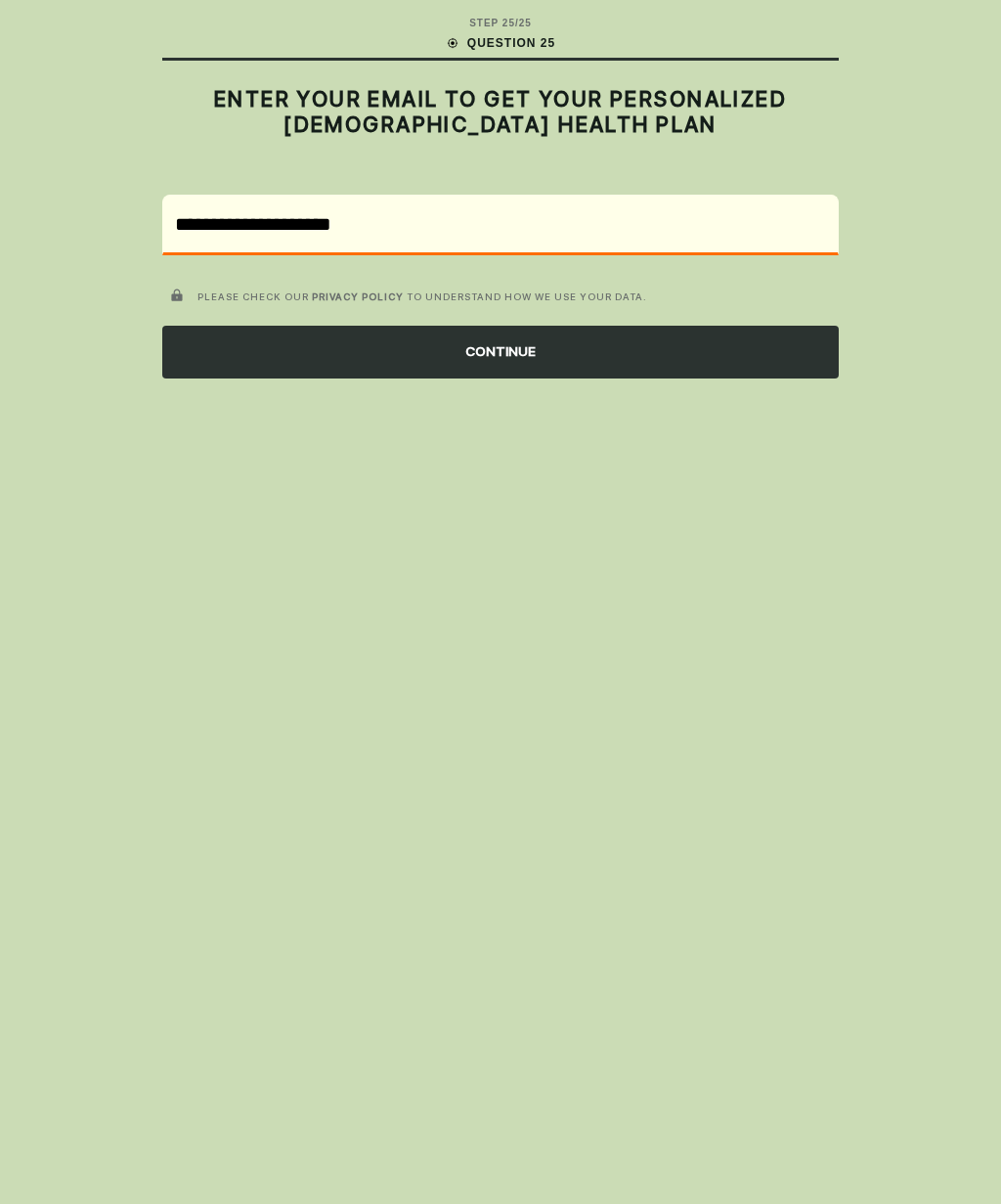
click at [767, 351] on div "CONTINUE" at bounding box center [500, 352] width 677 height 52
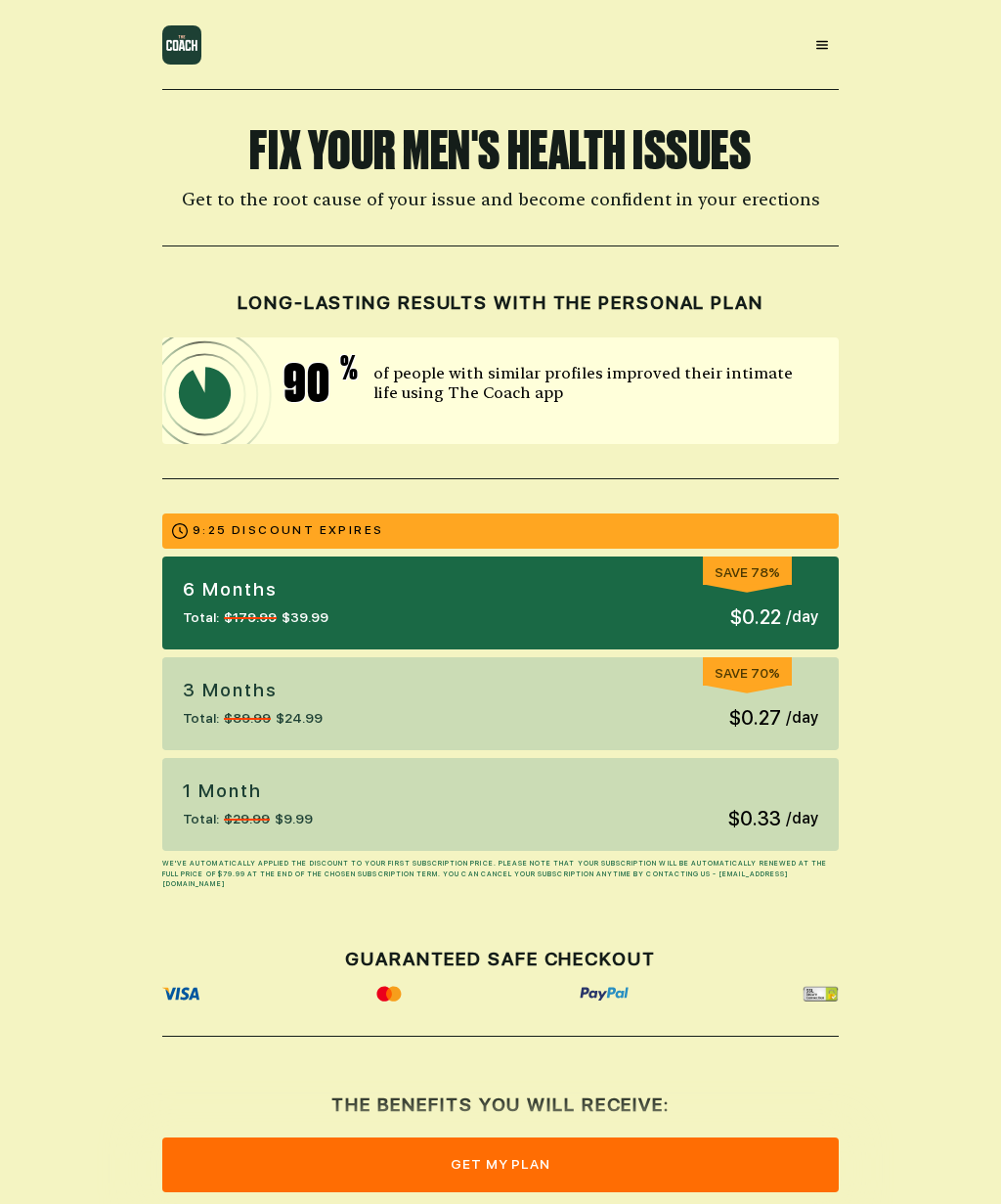
click at [751, 1185] on button "get my plan" at bounding box center [500, 1164] width 677 height 54
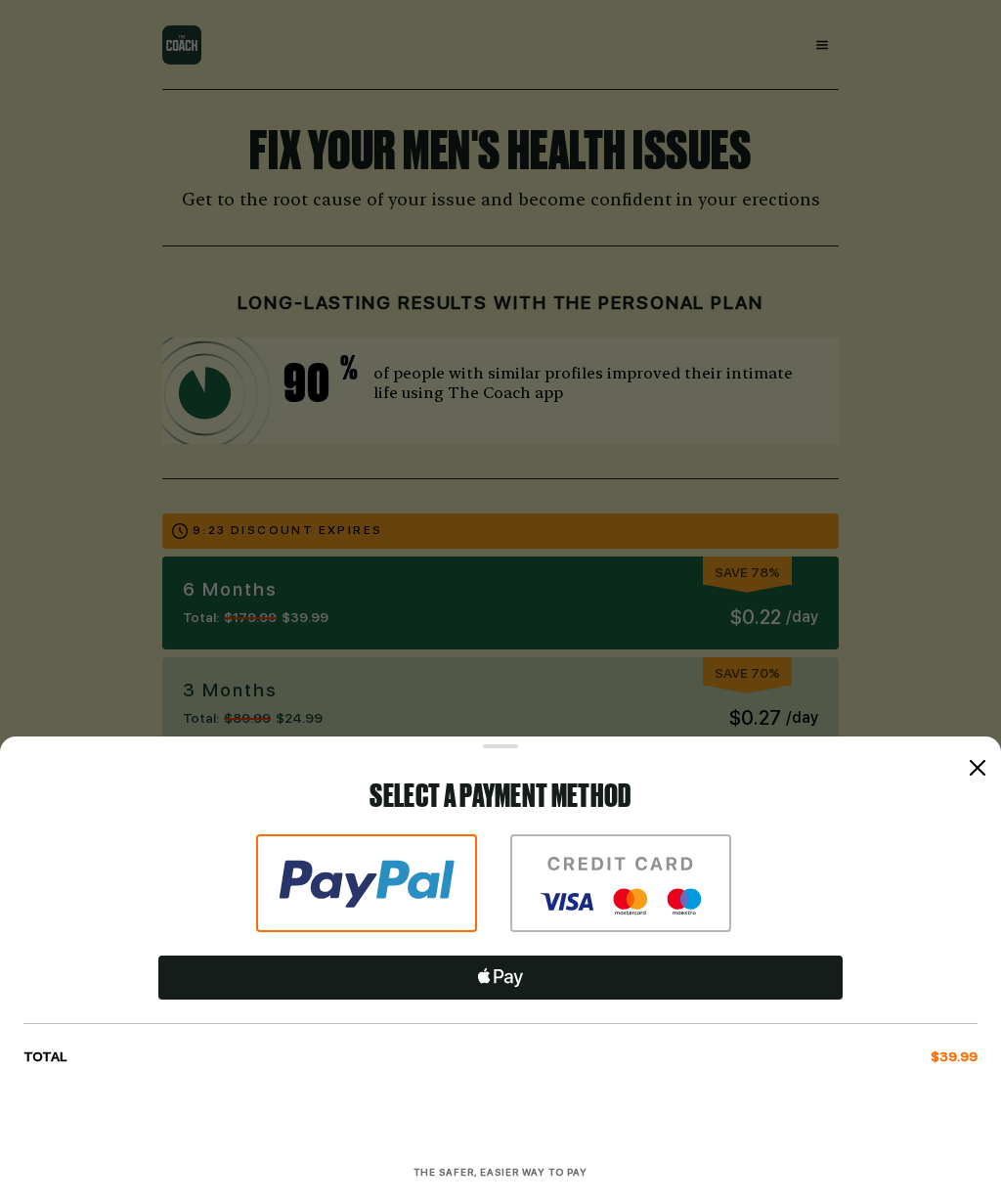
click at [987, 777] on div at bounding box center [978, 768] width 24 height 24
